Goal: Task Accomplishment & Management: Use online tool/utility

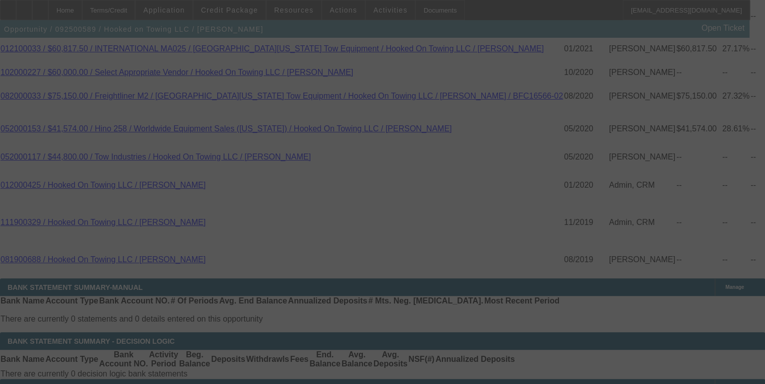
scroll to position [1990, 0]
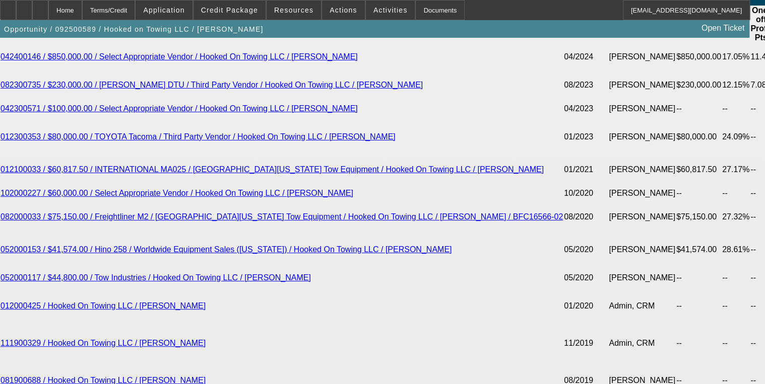
select select "0"
select select "0.1"
select select "0"
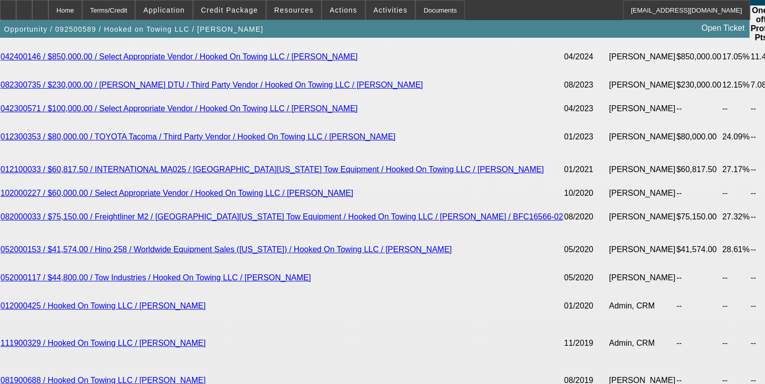
select select "0.1"
select select "0"
select select "0.1"
select select "0"
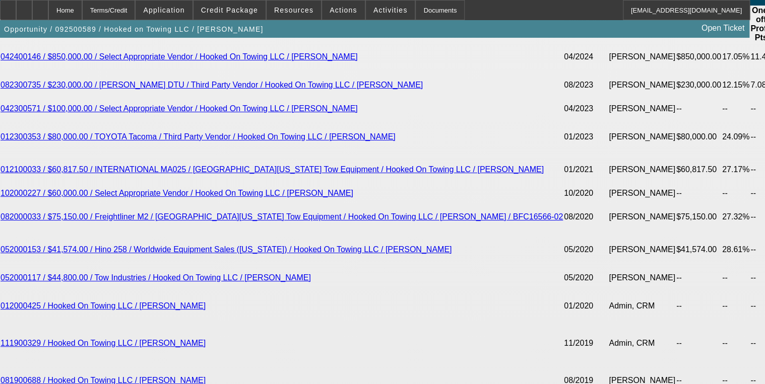
select select "0"
select select "0.1"
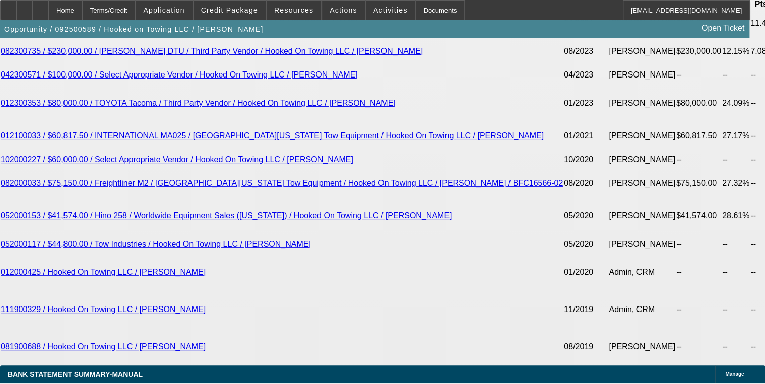
select select "1"
select select "2"
select select "4"
select select "1"
select select "2"
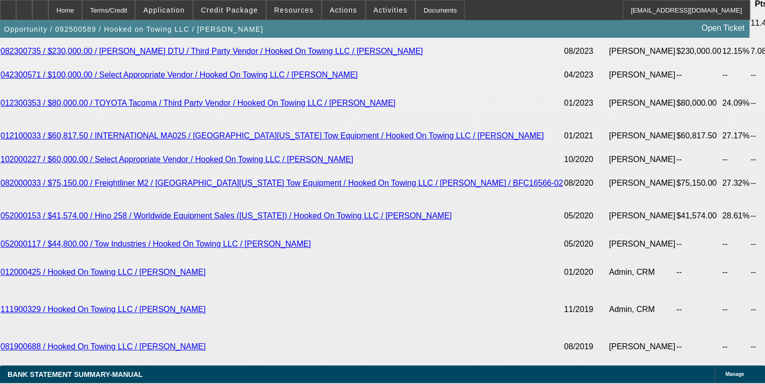
select select "4"
select select "1"
select select "2"
select select "4"
select select "1"
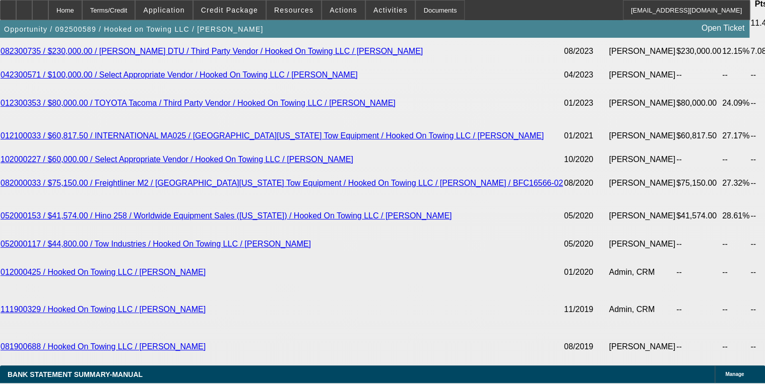
select select "2"
select select "4"
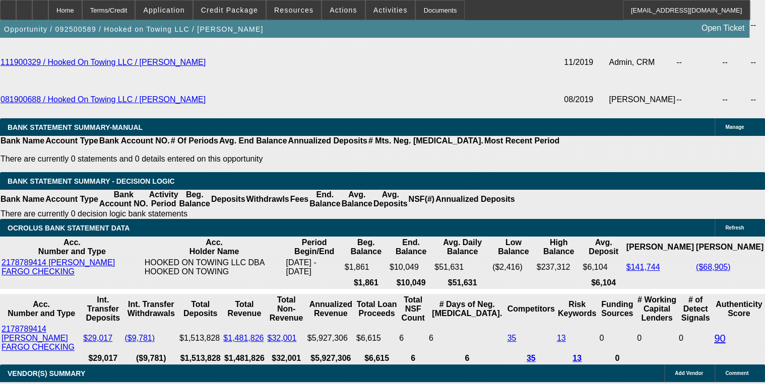
scroll to position [2359, 0]
